Goal: Task Accomplishment & Management: Manage account settings

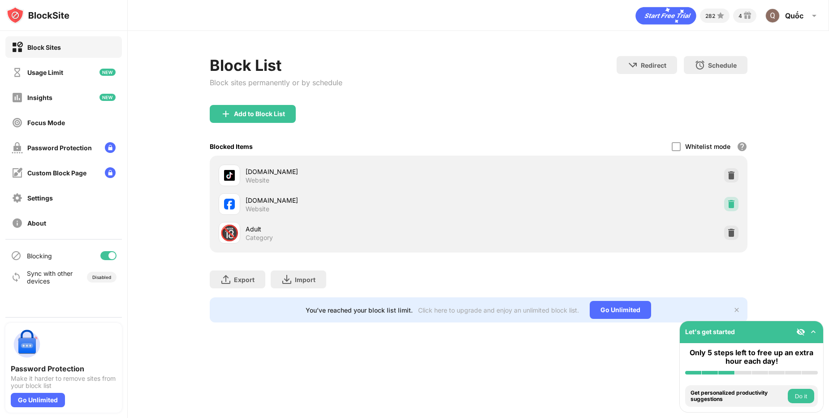
click at [734, 208] on div at bounding box center [731, 204] width 14 height 14
